Goal: Task Accomplishment & Management: Manage account settings

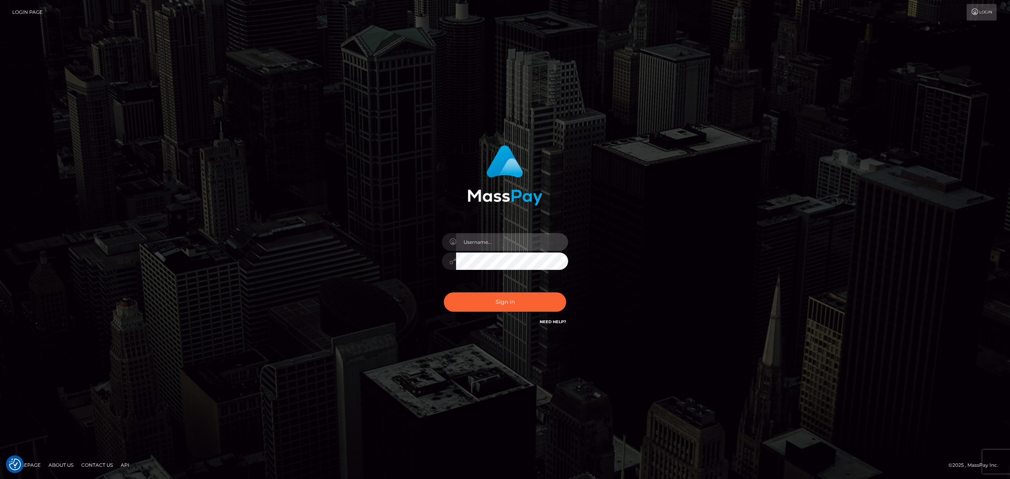
drag, startPoint x: 480, startPoint y: 238, endPoint x: 485, endPoint y: 247, distance: 9.7
click at [483, 242] on input "text" at bounding box center [512, 242] width 112 height 18
type input "[PERSON_NAME]"
click at [523, 301] on button "Sign in" at bounding box center [505, 301] width 122 height 19
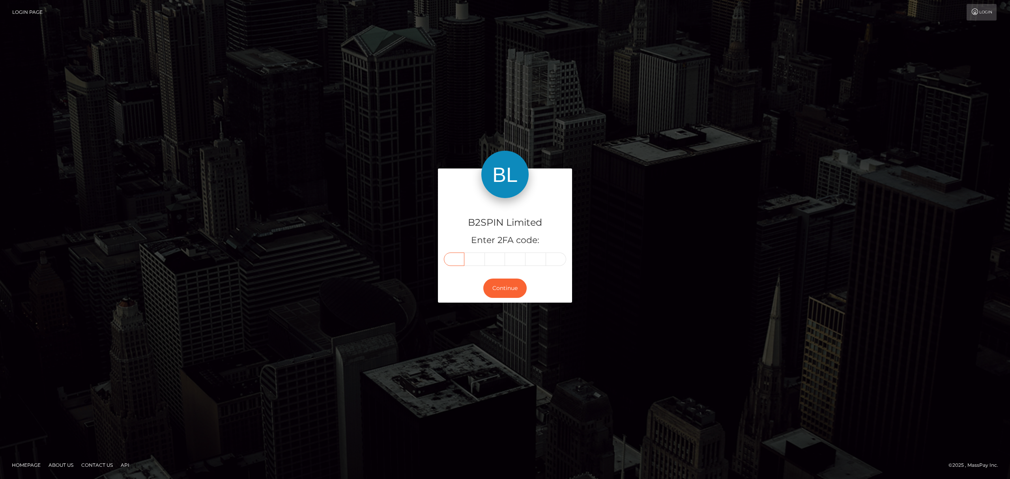
click at [447, 260] on input "text" at bounding box center [454, 259] width 21 height 13
paste input "4"
type input "4"
type input "2"
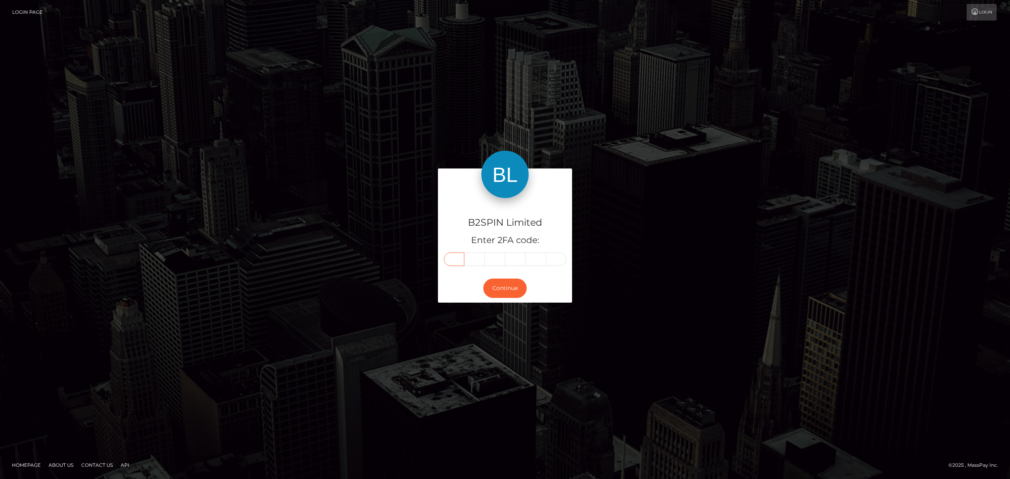
type input "2"
type input "9"
type input "6"
click at [503, 289] on button "Continue" at bounding box center [504, 288] width 43 height 19
click at [384, 285] on div "B2SPIN Limited Enter 2FA code: 4 2 2 2 9 6 422296 Continue" at bounding box center [505, 239] width 450 height 142
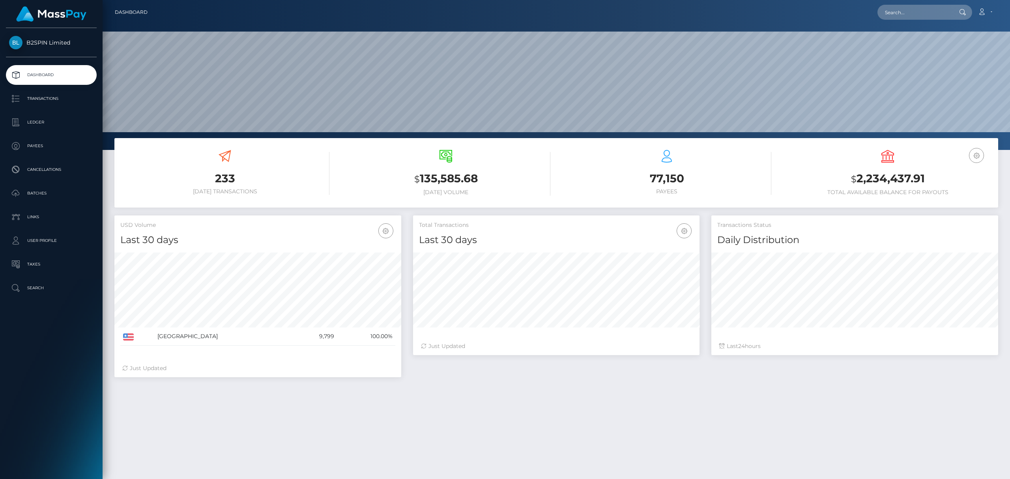
scroll to position [140, 286]
drag, startPoint x: 932, startPoint y: 180, endPoint x: 854, endPoint y: 180, distance: 77.3
click at [854, 180] on h3 "$ 2,234,437.91" at bounding box center [887, 179] width 209 height 16
copy h3 "2,234,437.91"
